Goal: Complete application form: Complete application form

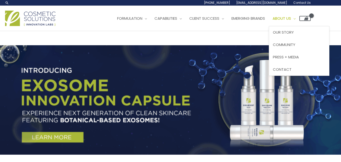
click at [300, 23] on link "About Us" at bounding box center [284, 18] width 31 height 15
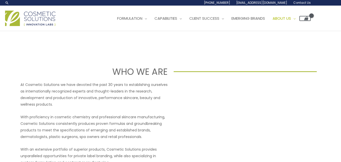
click at [297, 2] on span "Contact Us" at bounding box center [301, 3] width 17 height 4
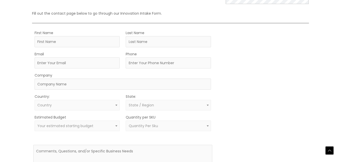
scroll to position [124, 0]
click at [79, 38] on input "First Name" at bounding box center [77, 40] width 85 height 11
type input "Mark"
type input "[PERSON_NAME]"
type input "[EMAIL_ADDRESS][DOMAIN_NAME]"
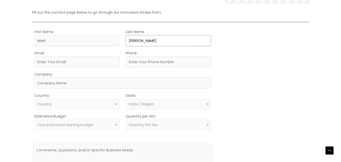
type input "9193891997"
select select "[GEOGRAPHIC_DATA]"
select select "[US_STATE]"
click at [77, 81] on input "Company" at bounding box center [123, 83] width 177 height 11
type input "Wilowen Naturals"
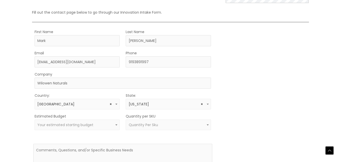
click at [68, 126] on span "Your estimated starting budget" at bounding box center [65, 124] width 56 height 5
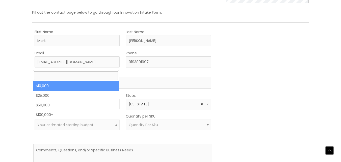
select select "10000"
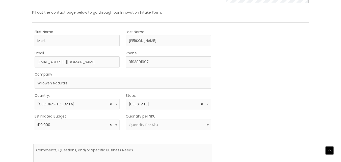
click at [142, 126] on span "Quantity Per Sku" at bounding box center [143, 124] width 29 height 5
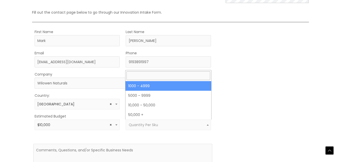
select select "10"
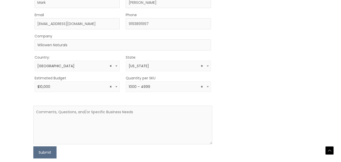
scroll to position [162, 0]
click at [152, 112] on textarea at bounding box center [122, 124] width 179 height 39
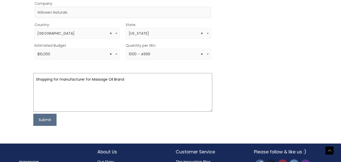
scroll to position [196, 0]
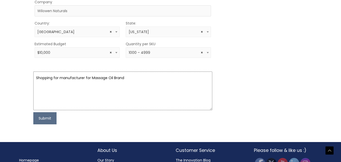
type textarea "Shopping for manufacturer for Massage Oil Brand"
click at [50, 121] on button "Submit" at bounding box center [44, 118] width 23 height 12
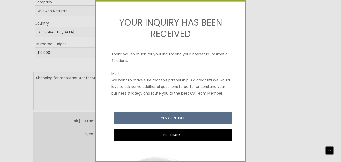
click at [165, 124] on button "YES CONTINUE" at bounding box center [173, 118] width 119 height 12
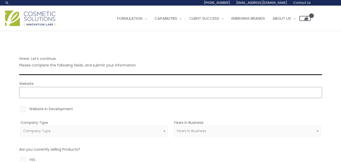
click at [208, 94] on input "Website" at bounding box center [170, 92] width 303 height 11
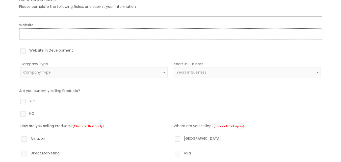
scroll to position [59, 0]
click at [26, 140] on label "Amazon" at bounding box center [93, 138] width 147 height 9
click at [19, 138] on input "Amazon" at bounding box center [16, 135] width 3 height 3
checkbox input "true"
click at [22, 100] on label "YES" at bounding box center [170, 101] width 303 height 9
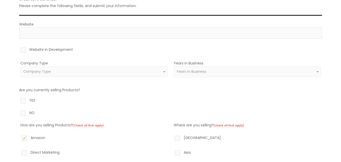
click at [17, 100] on input "YES" at bounding box center [15, 98] width 3 height 3
radio input "true"
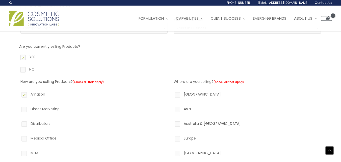
scroll to position [102, 0]
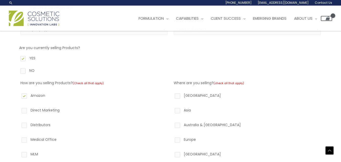
click at [23, 70] on label "NO" at bounding box center [170, 71] width 303 height 9
click at [17, 70] on input "NO" at bounding box center [15, 68] width 3 height 3
radio input "true"
click at [177, 94] on label "North America" at bounding box center [247, 96] width 147 height 9
click at [172, 94] on input "North America" at bounding box center [170, 93] width 3 height 3
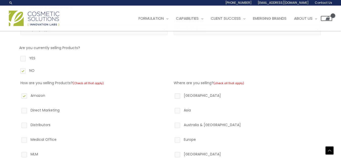
checkbox input "true"
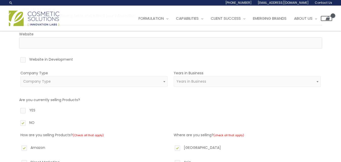
click at [10, 158] on div "Great. Let’s continue. Please complete the following fields, and submit your in…" at bounding box center [170, 155] width 341 height 347
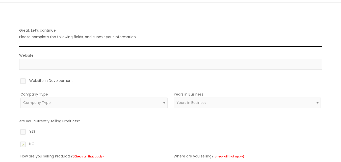
scroll to position [24, 0]
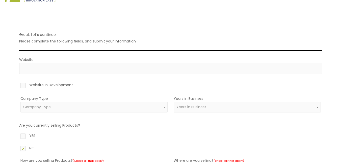
click at [33, 107] on span "Company Type" at bounding box center [37, 106] width 28 height 5
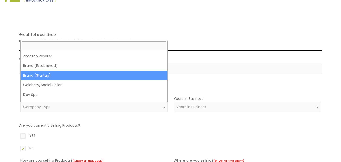
select select "39"
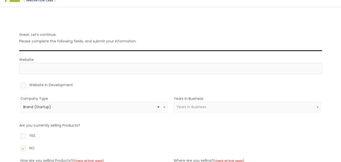
click at [208, 109] on span "Years in Business" at bounding box center [247, 107] width 141 height 5
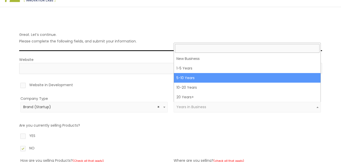
select select "3"
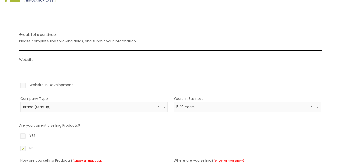
click at [126, 67] on input "Website" at bounding box center [170, 68] width 303 height 11
type input "https://wilowennaturals.com"
click at [23, 84] on label "Website in Development" at bounding box center [170, 86] width 303 height 9
click at [17, 84] on input "Website in Development" at bounding box center [15, 83] width 3 height 3
checkbox input "true"
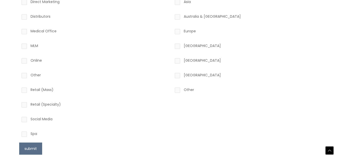
scroll to position [199, 0]
click at [32, 150] on button "submit" at bounding box center [30, 148] width 23 height 12
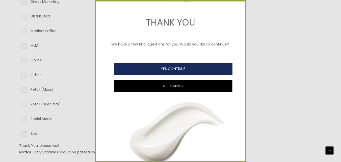
click at [166, 73] on button "YES CONTINUE" at bounding box center [173, 69] width 119 height 12
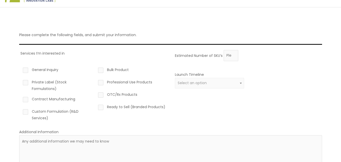
scroll to position [30, 0]
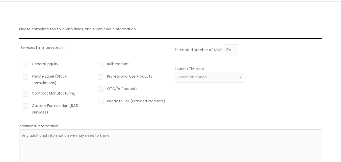
click at [56, 91] on label "Contract Manufacturing" at bounding box center [56, 94] width 69 height 9
click at [20, 91] on input "Contract Manufacturing" at bounding box center [18, 91] width 3 height 3
checkbox input "true"
click at [191, 80] on span "Select an option" at bounding box center [192, 77] width 29 height 5
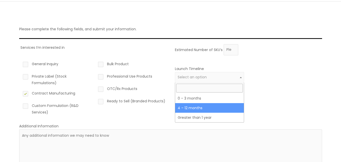
select select "3"
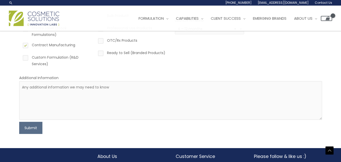
scroll to position [75, 0]
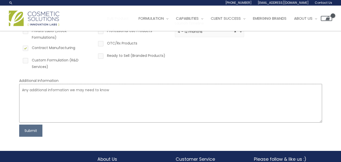
click at [196, 95] on textarea at bounding box center [170, 103] width 303 height 39
type textarea "W"
click at [28, 132] on button "Submit" at bounding box center [30, 131] width 23 height 12
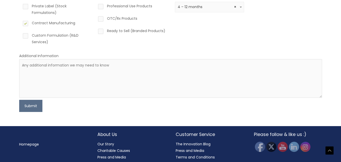
scroll to position [101, 0]
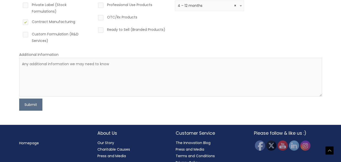
type input "5"
click at [28, 105] on button "Submit" at bounding box center [30, 104] width 23 height 12
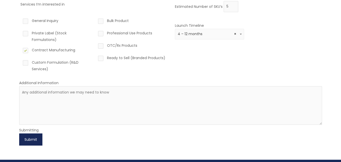
scroll to position [73, 0]
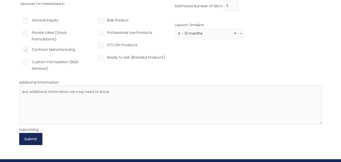
click at [30, 139] on button "Submit" at bounding box center [30, 139] width 23 height 12
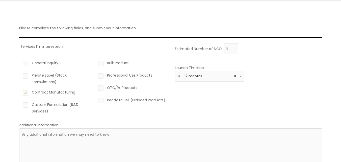
scroll to position [0, 0]
